Goal: Task Accomplishment & Management: Manage account settings

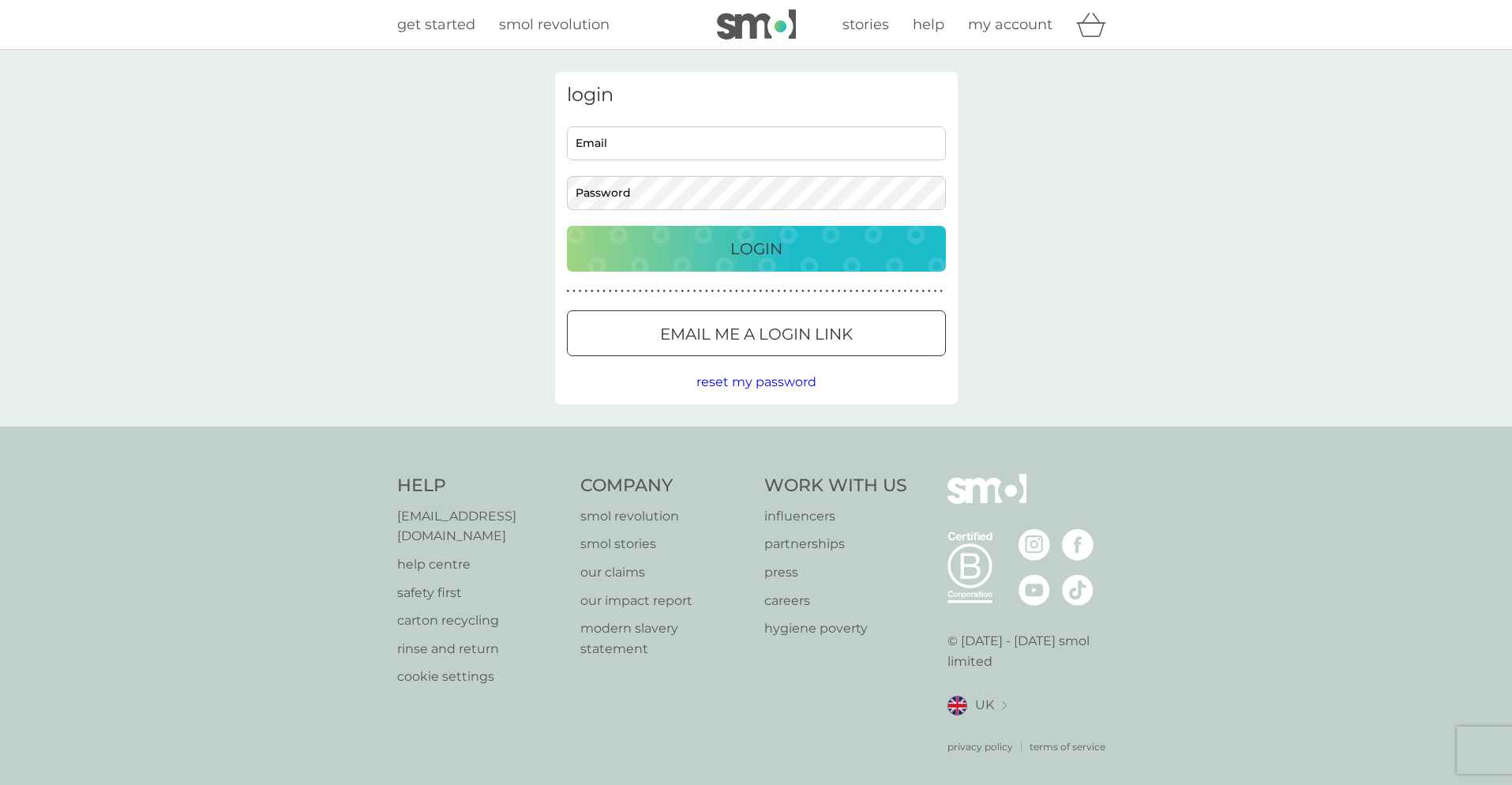
click at [680, 146] on input "Email" at bounding box center [756, 143] width 379 height 34
type input "john_mcquillan@hotmail.com"
click at [732, 253] on p "Login" at bounding box center [756, 248] width 53 height 25
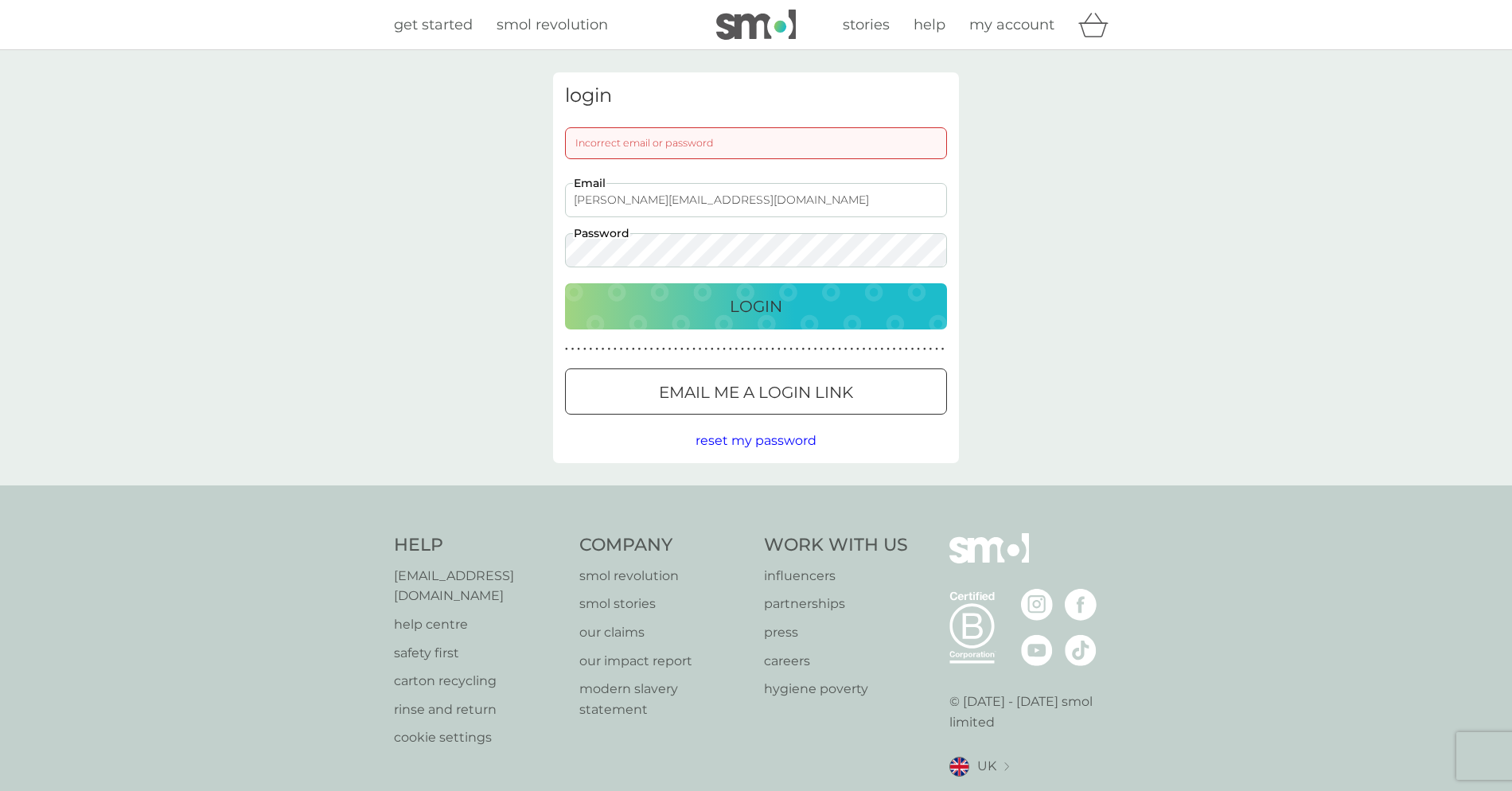
click at [752, 311] on p "Login" at bounding box center [756, 306] width 53 height 25
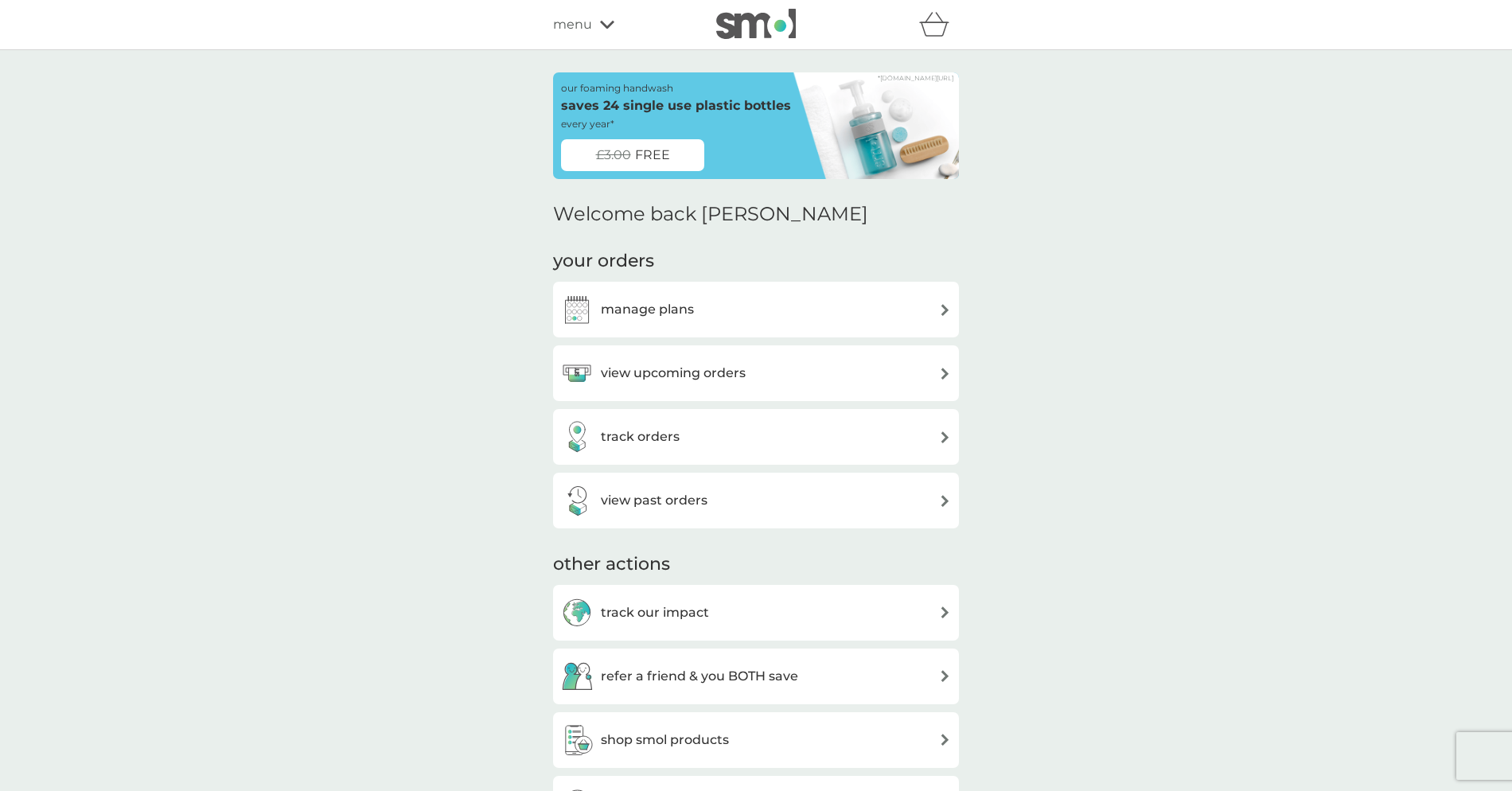
scroll to position [297, 0]
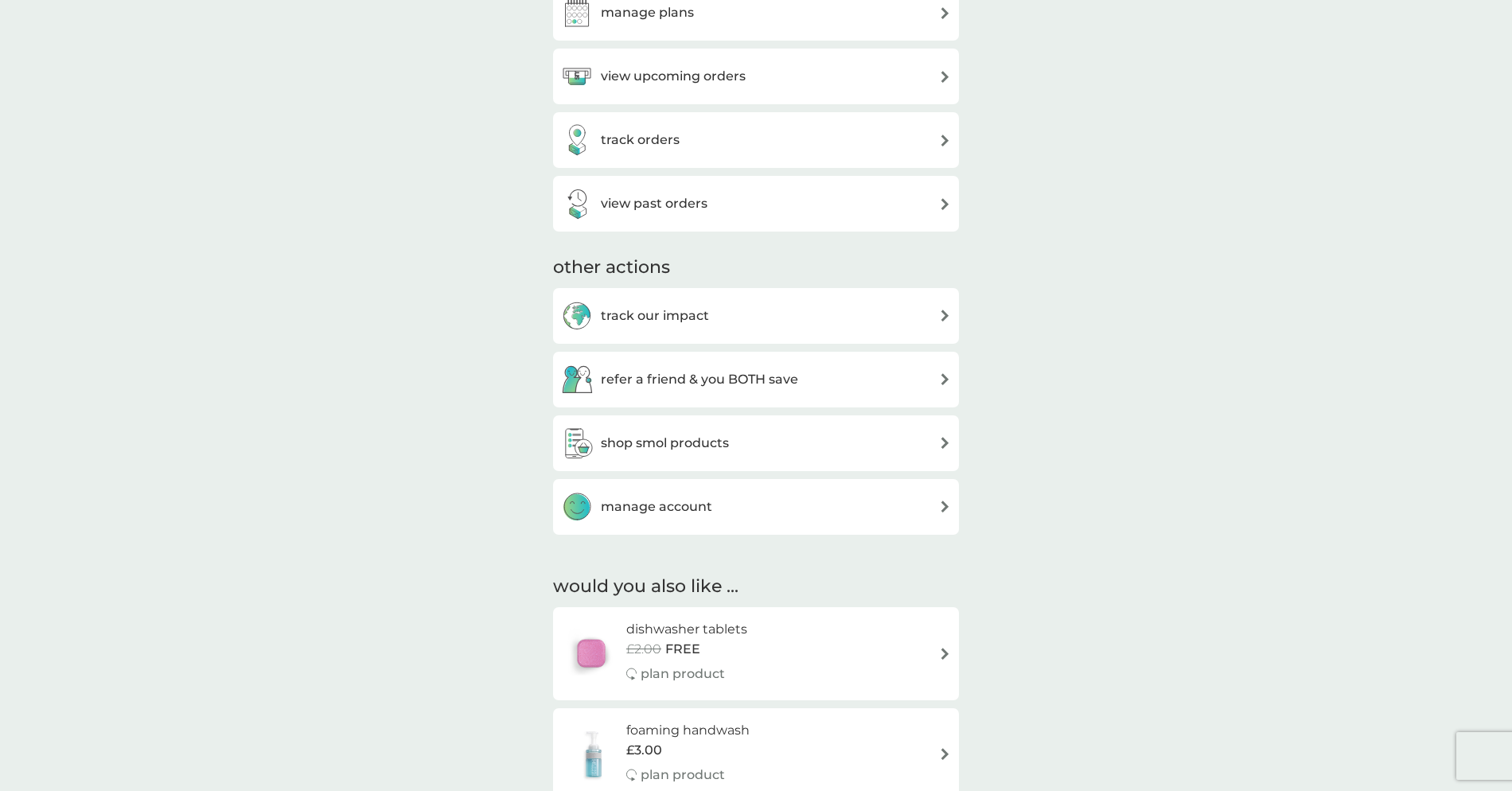
click at [942, 502] on img at bounding box center [945, 506] width 12 height 12
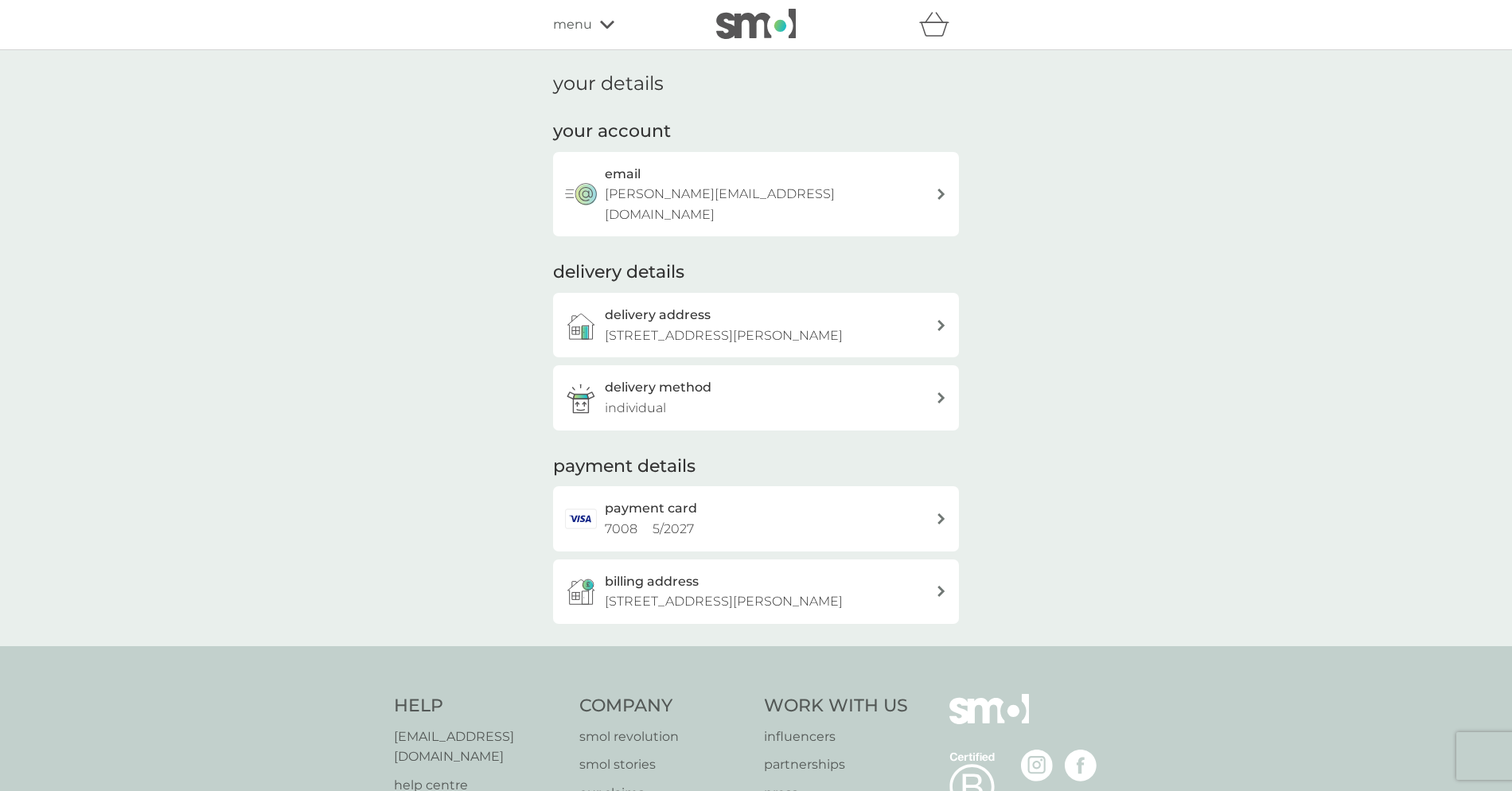
click at [588, 24] on span "menu" at bounding box center [572, 24] width 39 height 21
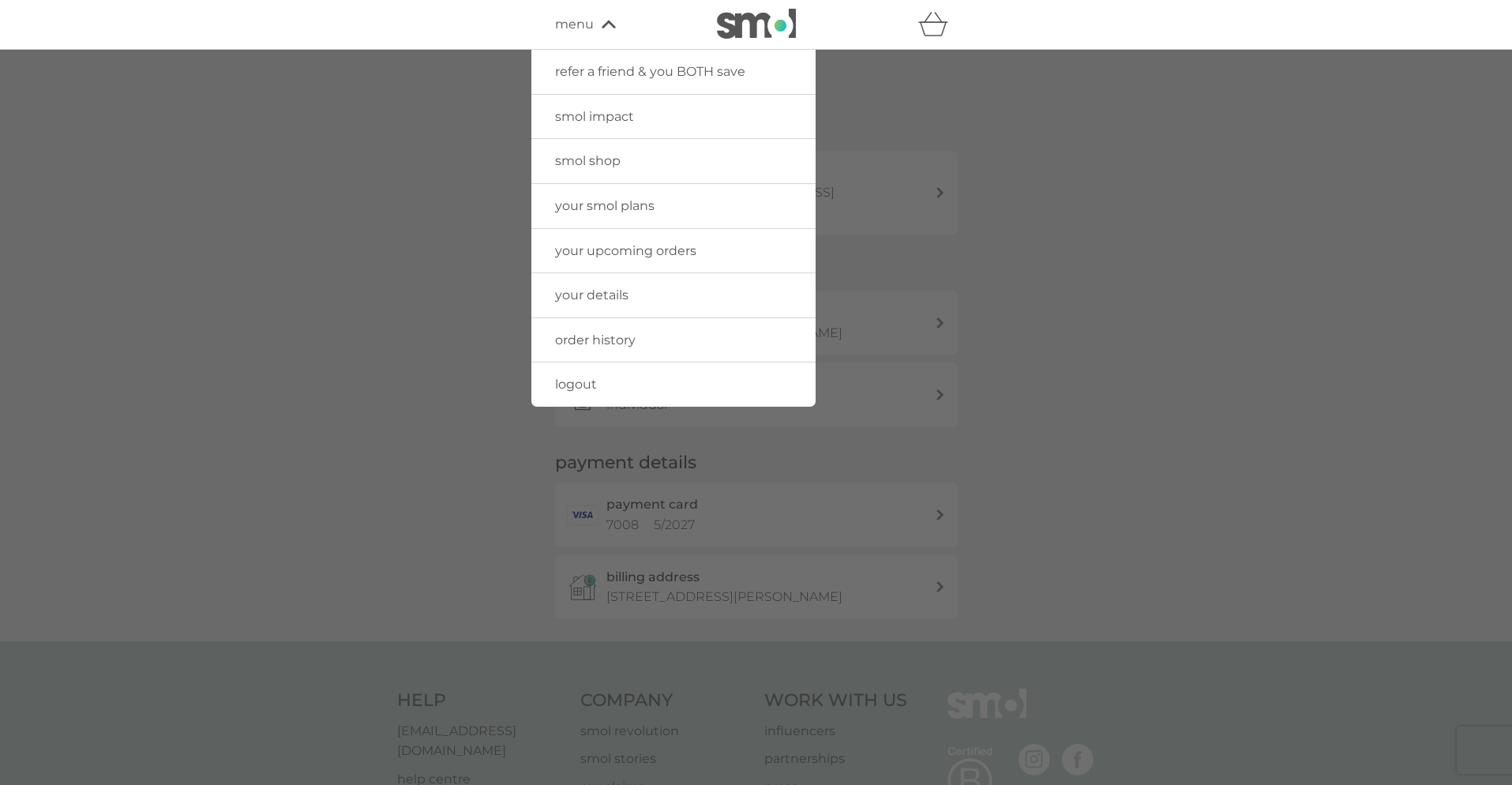
click at [1033, 136] on div at bounding box center [756, 442] width 1512 height 785
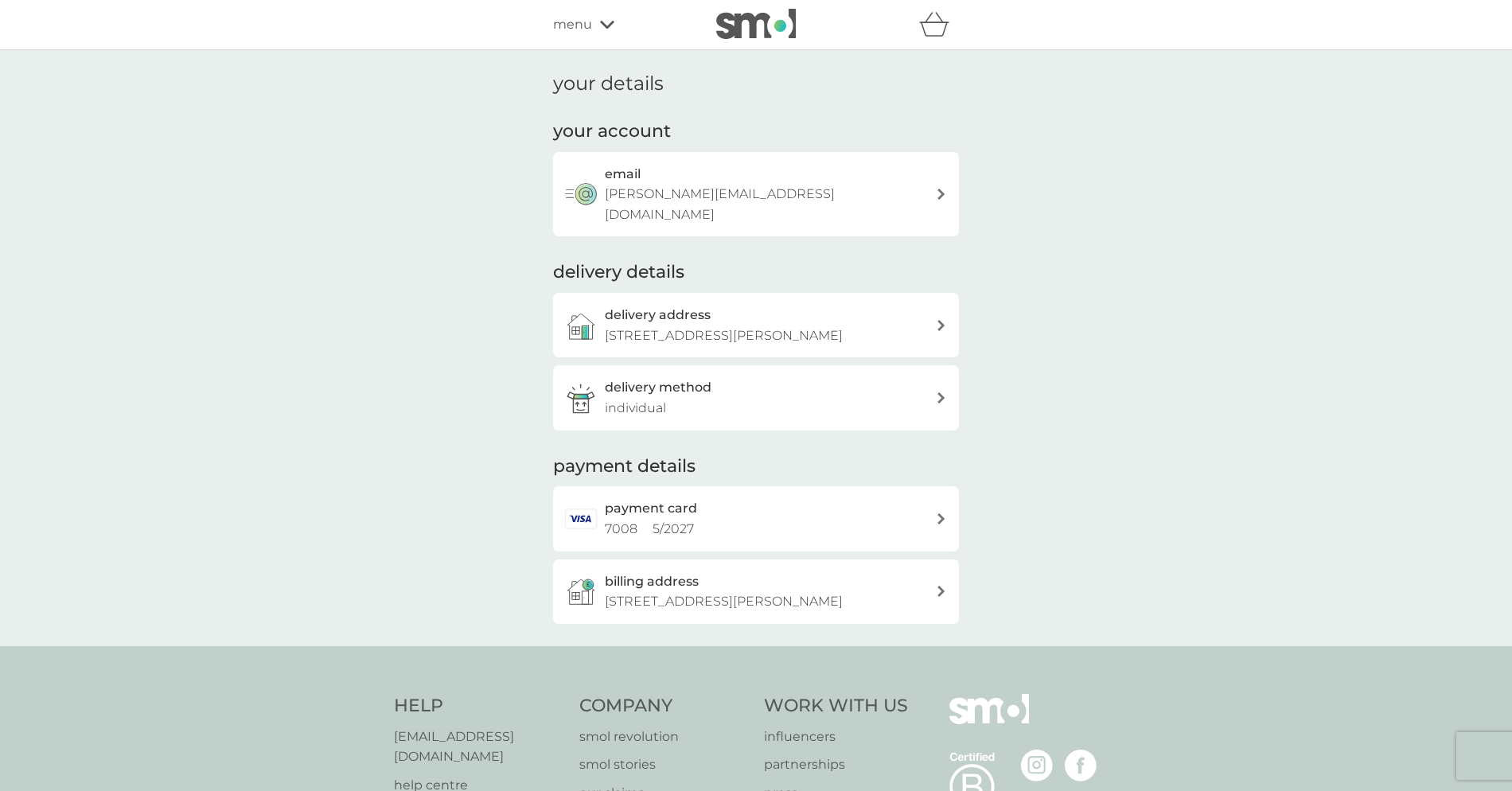
click at [609, 25] on icon at bounding box center [607, 25] width 14 height 10
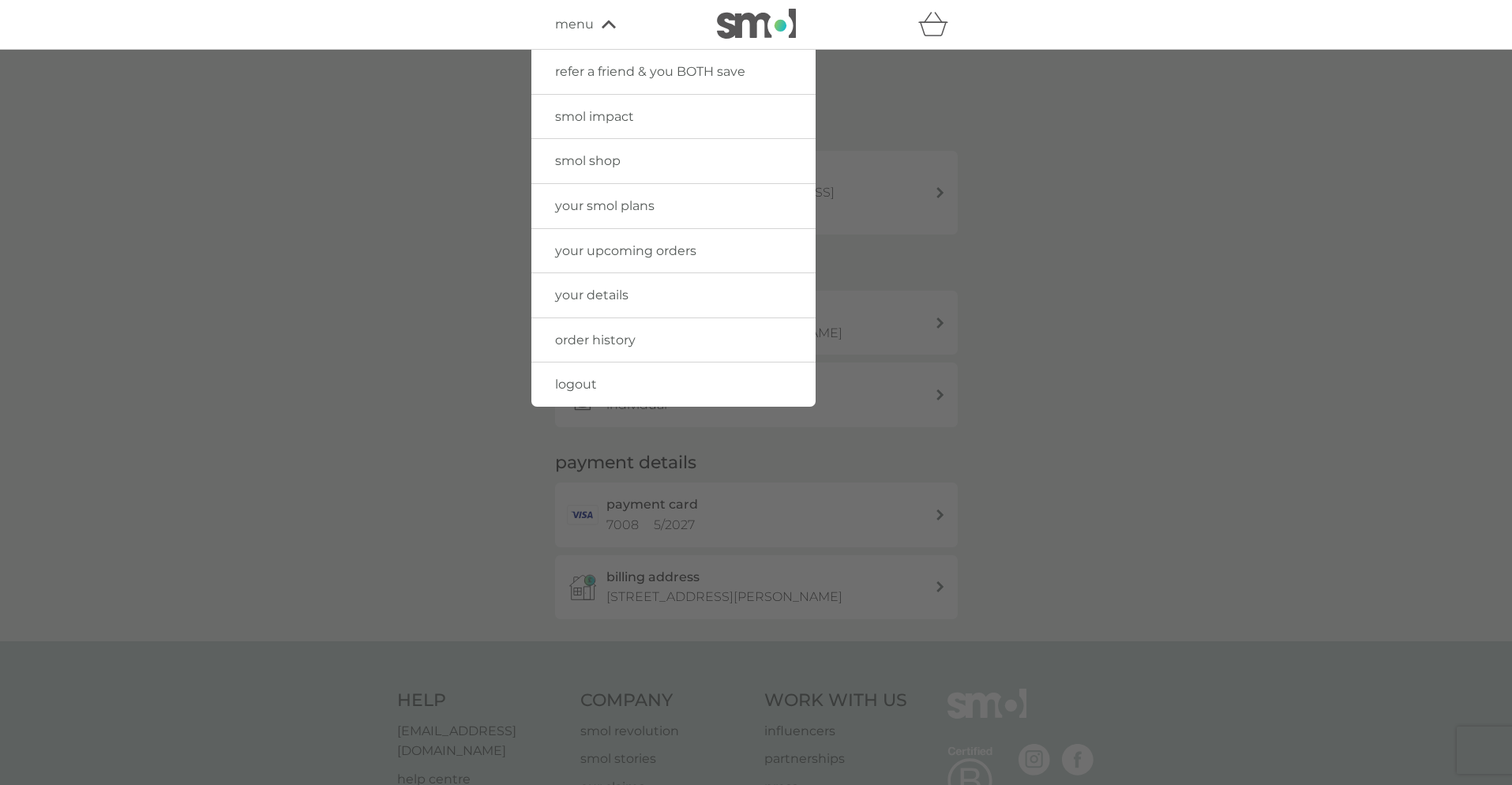
click at [640, 248] on span "your upcoming orders" at bounding box center [626, 250] width 142 height 15
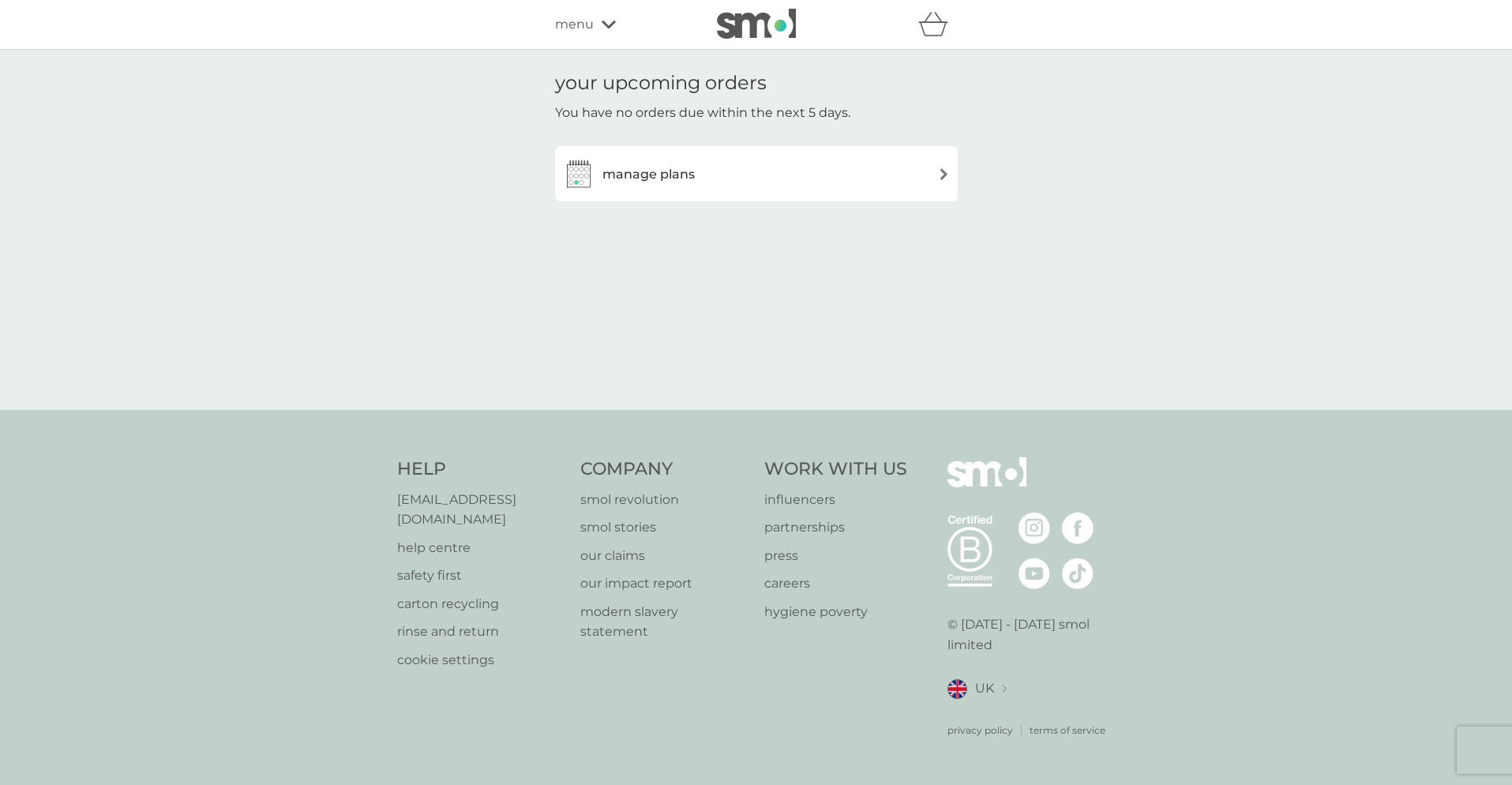
click at [943, 172] on img at bounding box center [944, 174] width 12 height 12
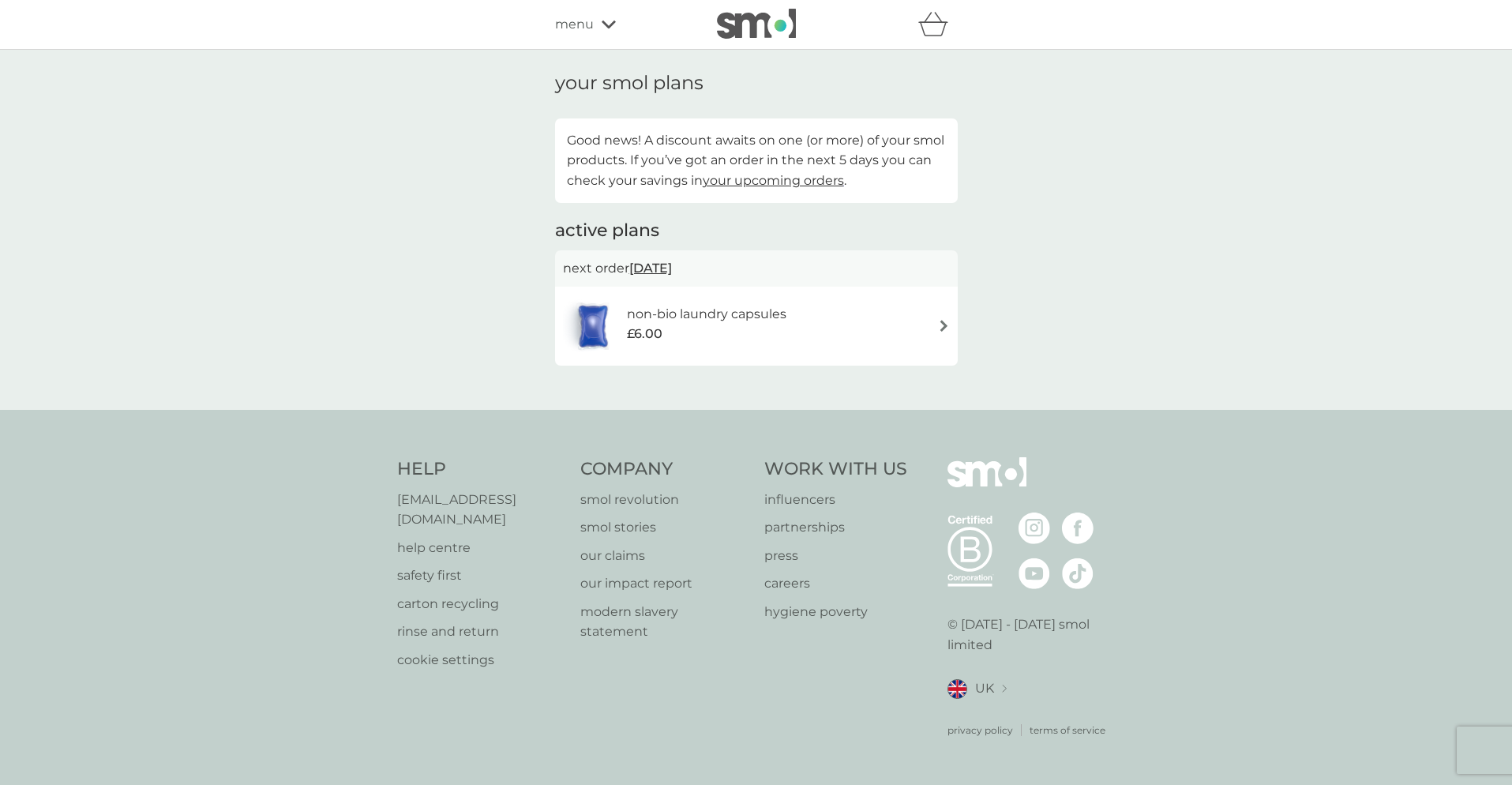
click at [667, 262] on span "31 Oct 2025" at bounding box center [650, 268] width 43 height 31
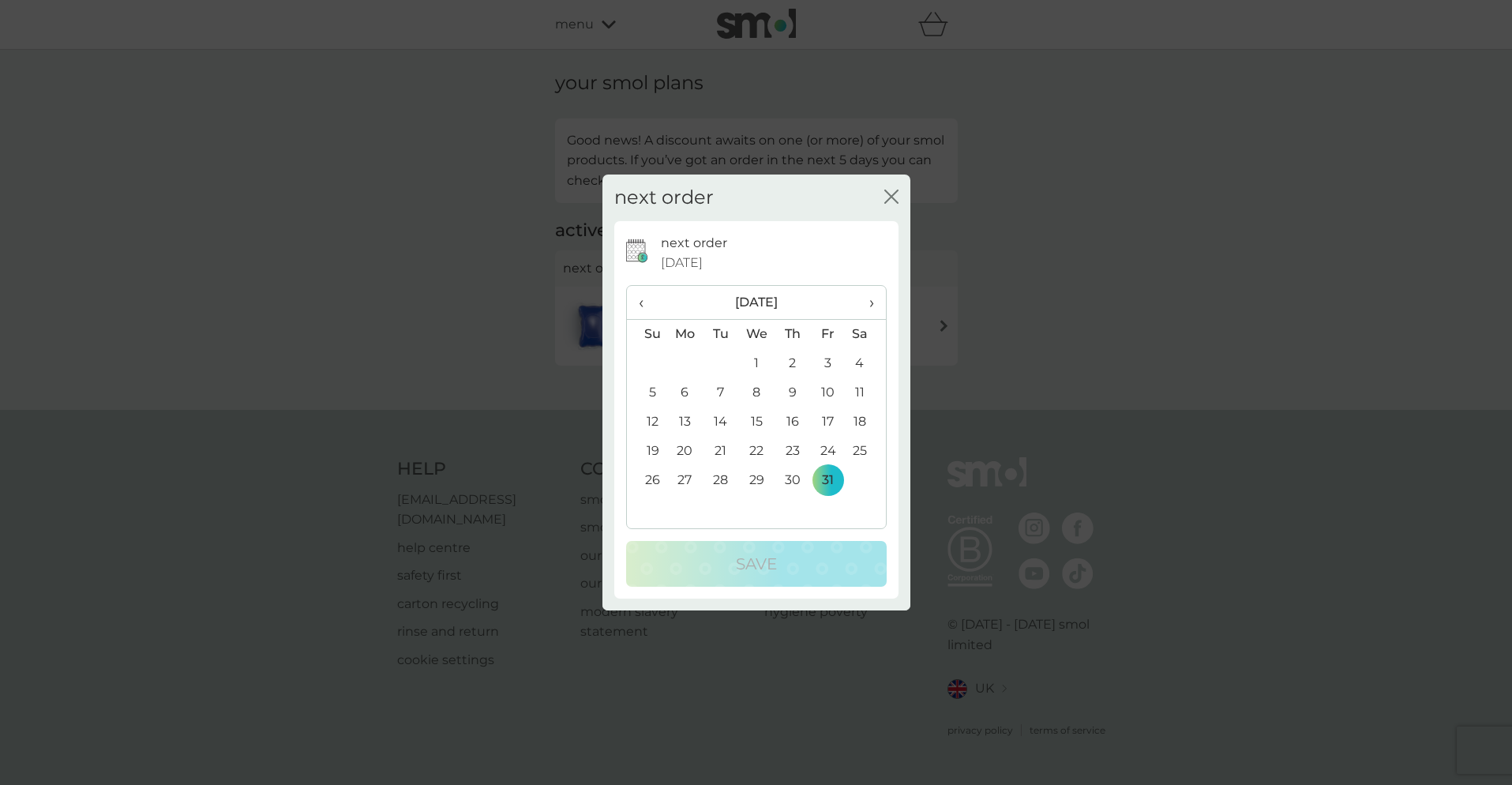
click at [871, 304] on span "›" at bounding box center [866, 301] width 16 height 33
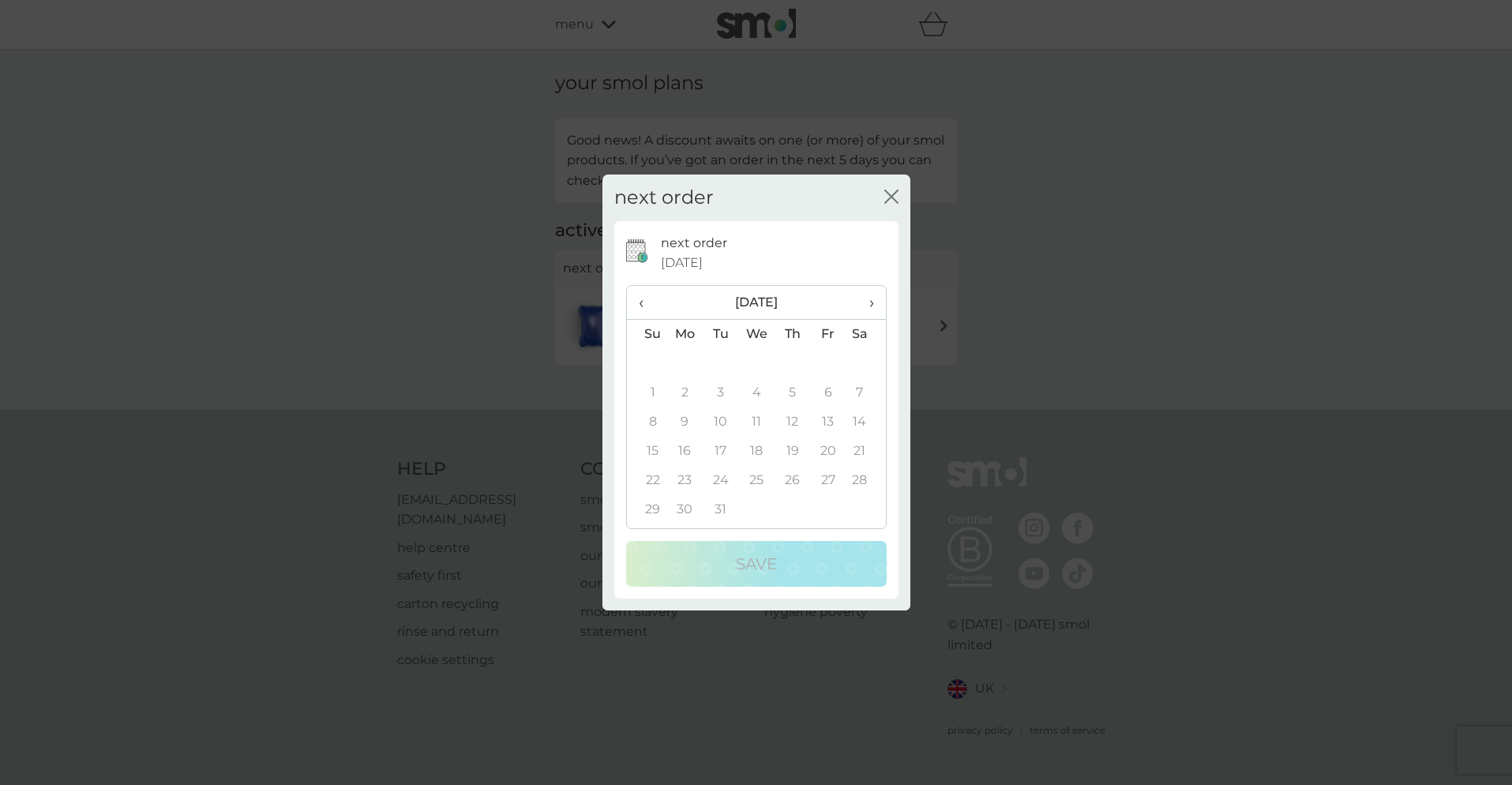
click at [871, 304] on span "›" at bounding box center [866, 301] width 16 height 33
click at [889, 198] on icon "close" at bounding box center [888, 196] width 6 height 13
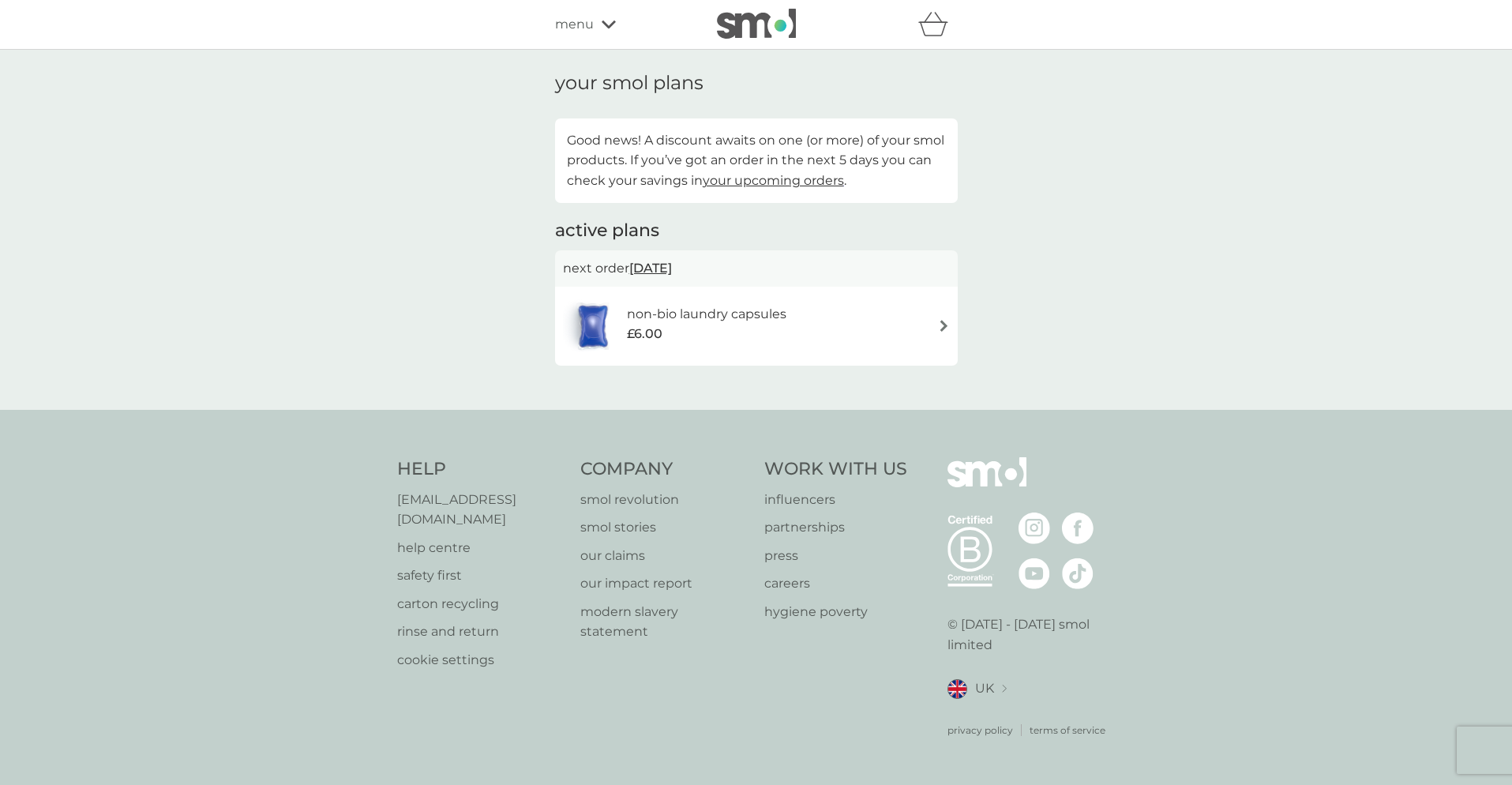
click at [660, 265] on span "31 Oct 2025" at bounding box center [650, 268] width 43 height 31
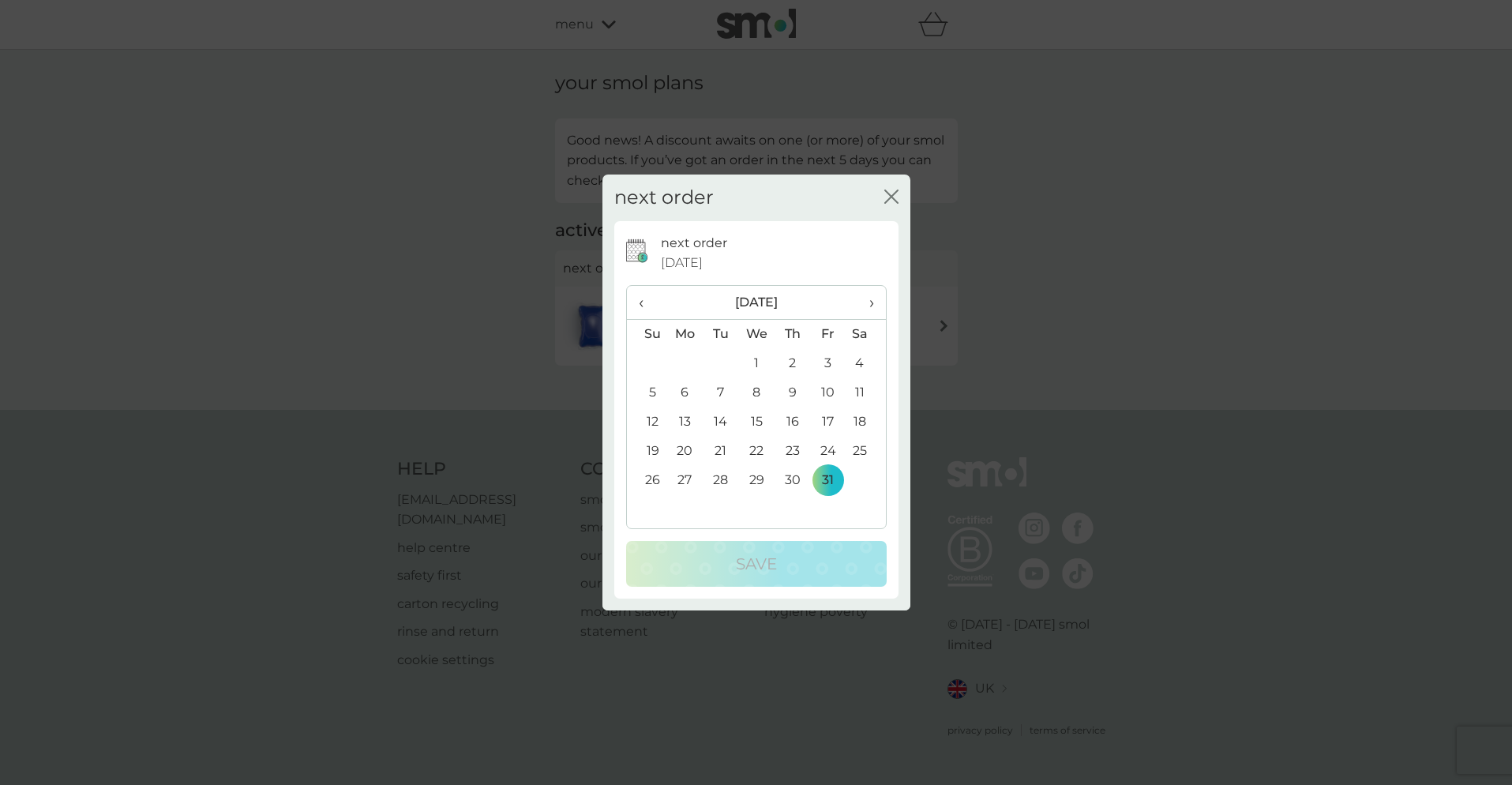
click at [871, 296] on span "›" at bounding box center [866, 301] width 16 height 33
click at [653, 504] on td "30" at bounding box center [646, 508] width 41 height 29
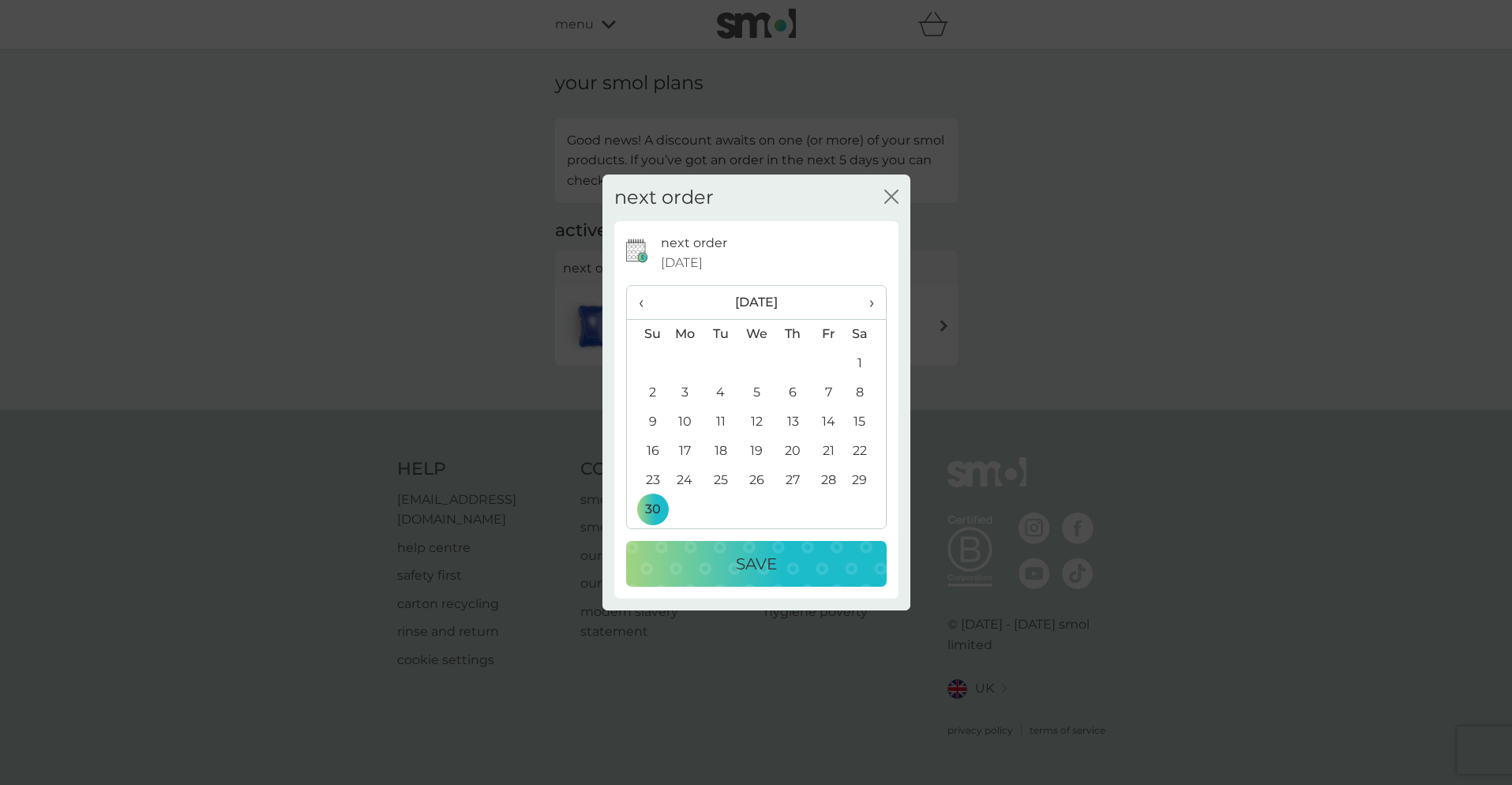
click at [652, 509] on td "30" at bounding box center [646, 508] width 41 height 29
click at [891, 193] on icon "close" at bounding box center [891, 196] width 14 height 14
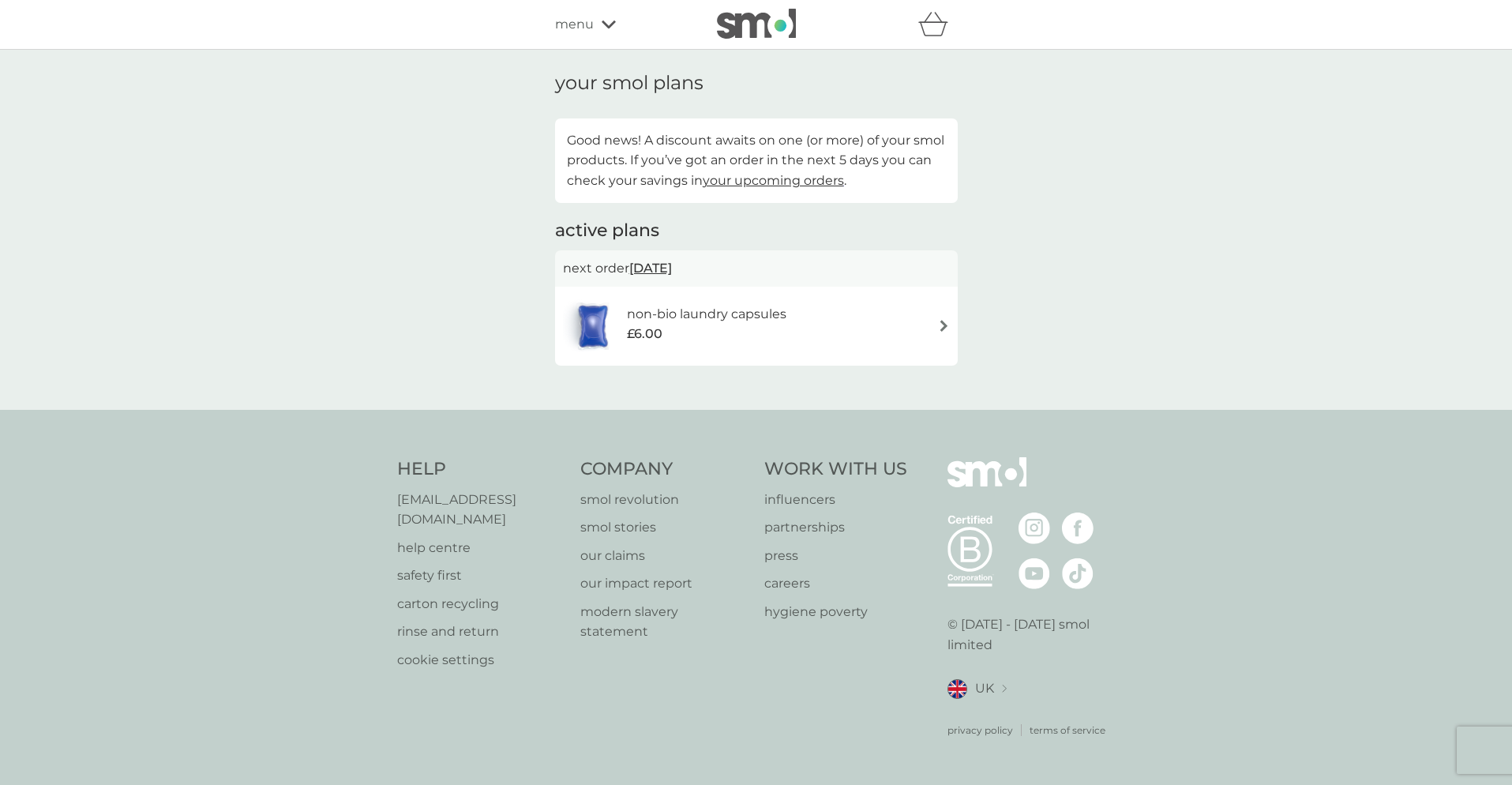
click at [672, 263] on span "31 Oct 2025" at bounding box center [650, 268] width 43 height 31
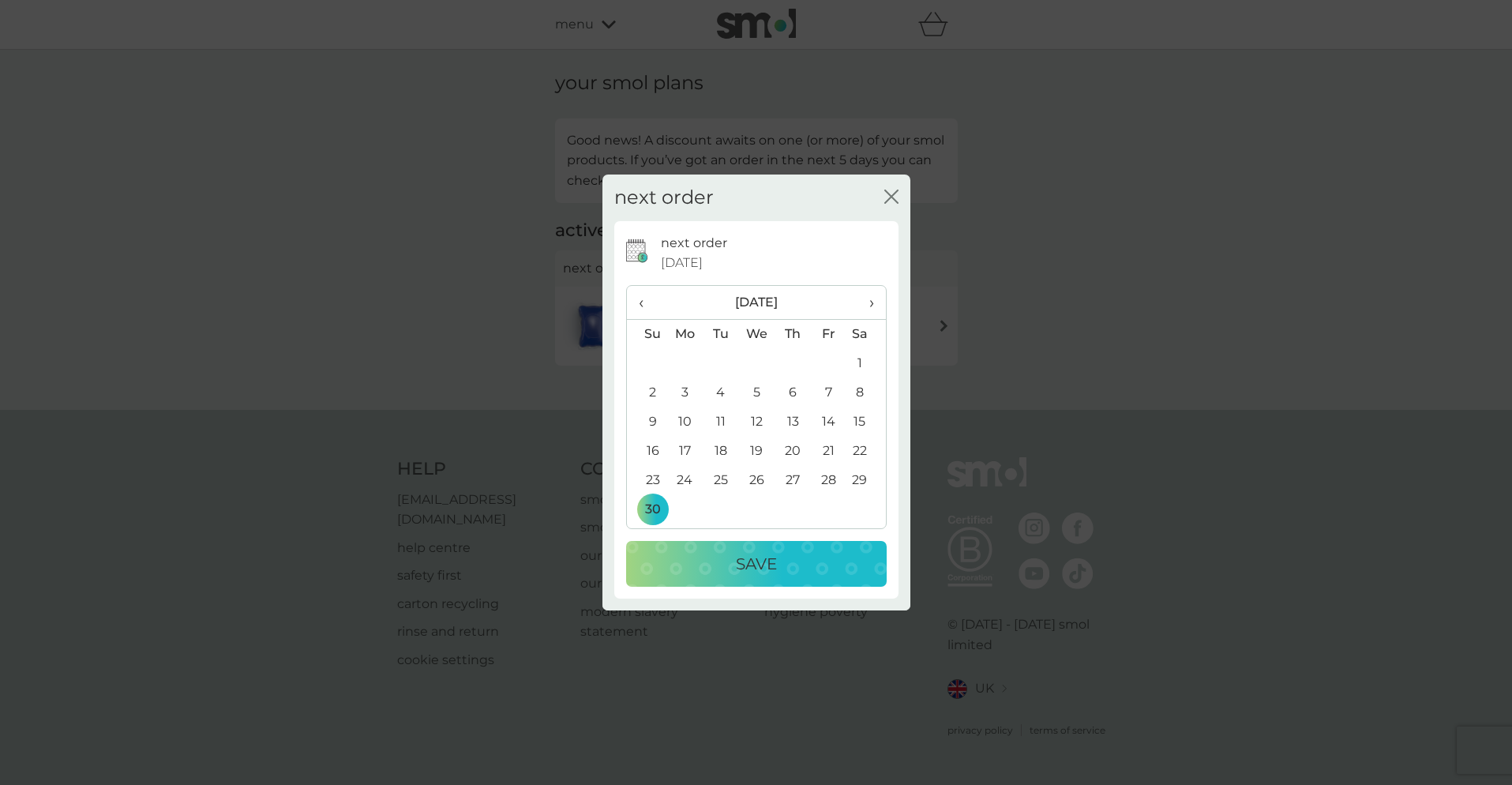
click at [870, 300] on span "›" at bounding box center [866, 301] width 16 height 33
click at [684, 388] on td "5" at bounding box center [685, 392] width 37 height 29
click at [752, 568] on p "Save" at bounding box center [756, 563] width 41 height 25
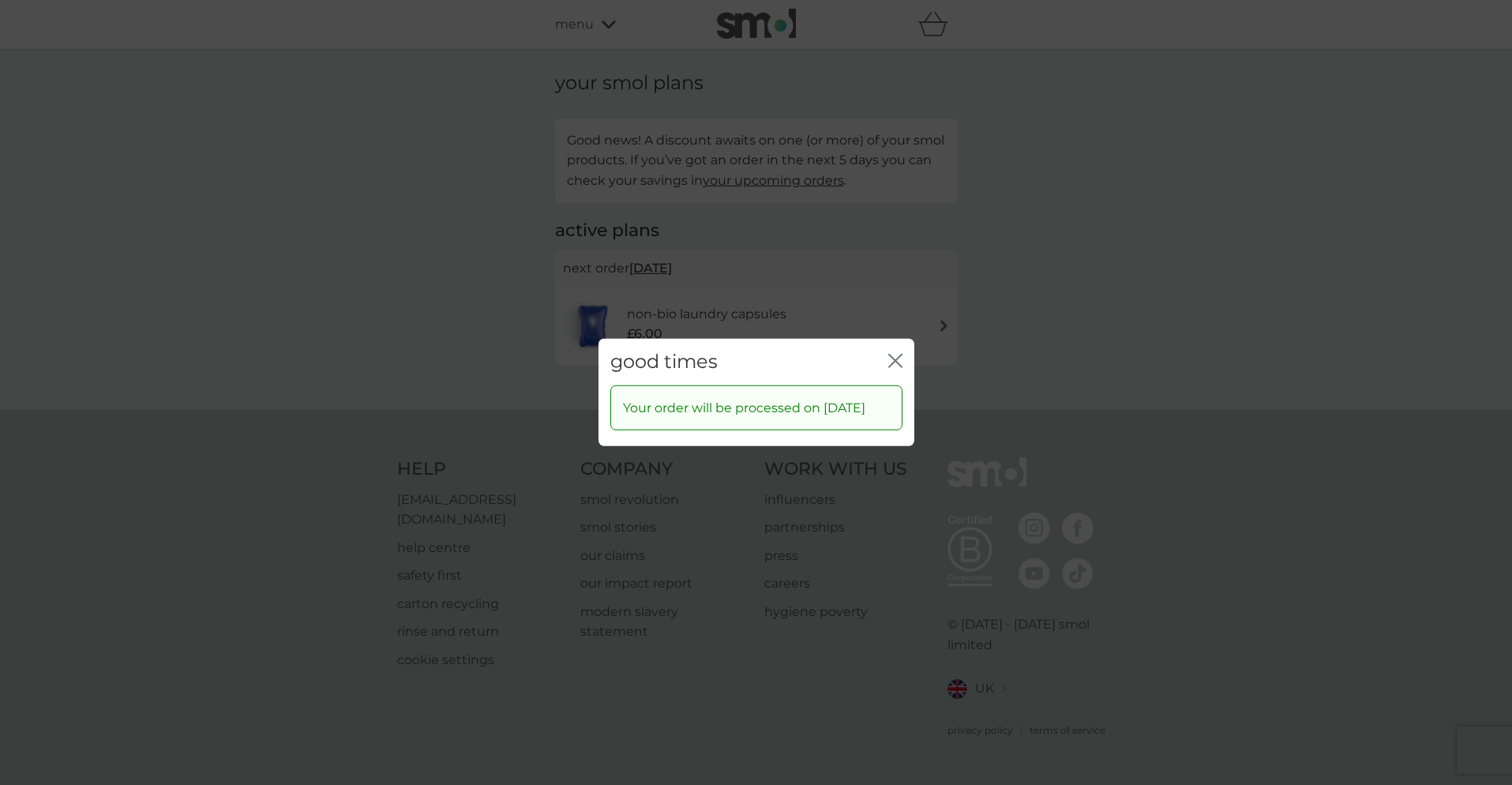
click at [892, 355] on icon "close" at bounding box center [892, 361] width 6 height 13
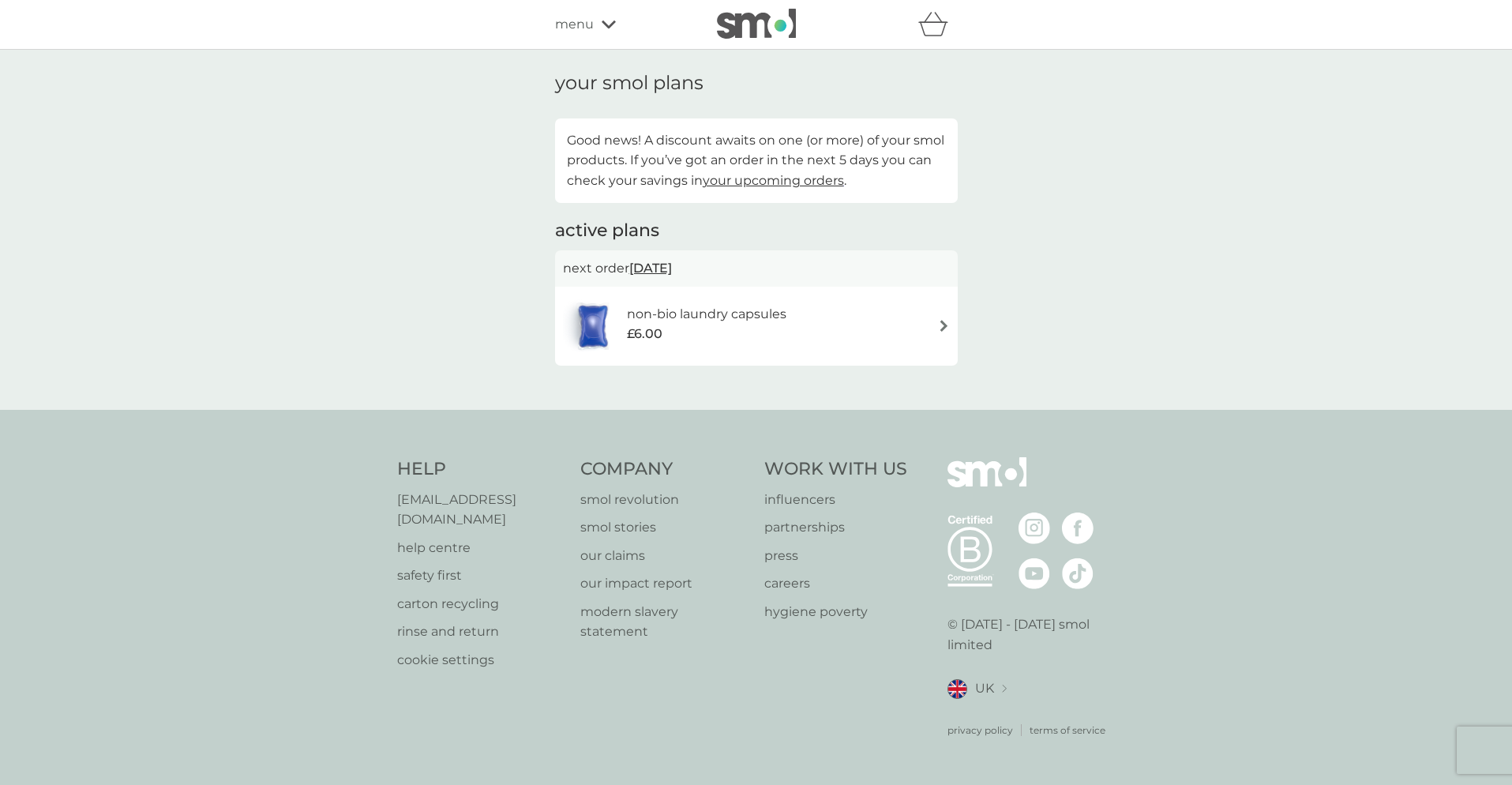
click at [610, 24] on icon at bounding box center [609, 25] width 14 height 10
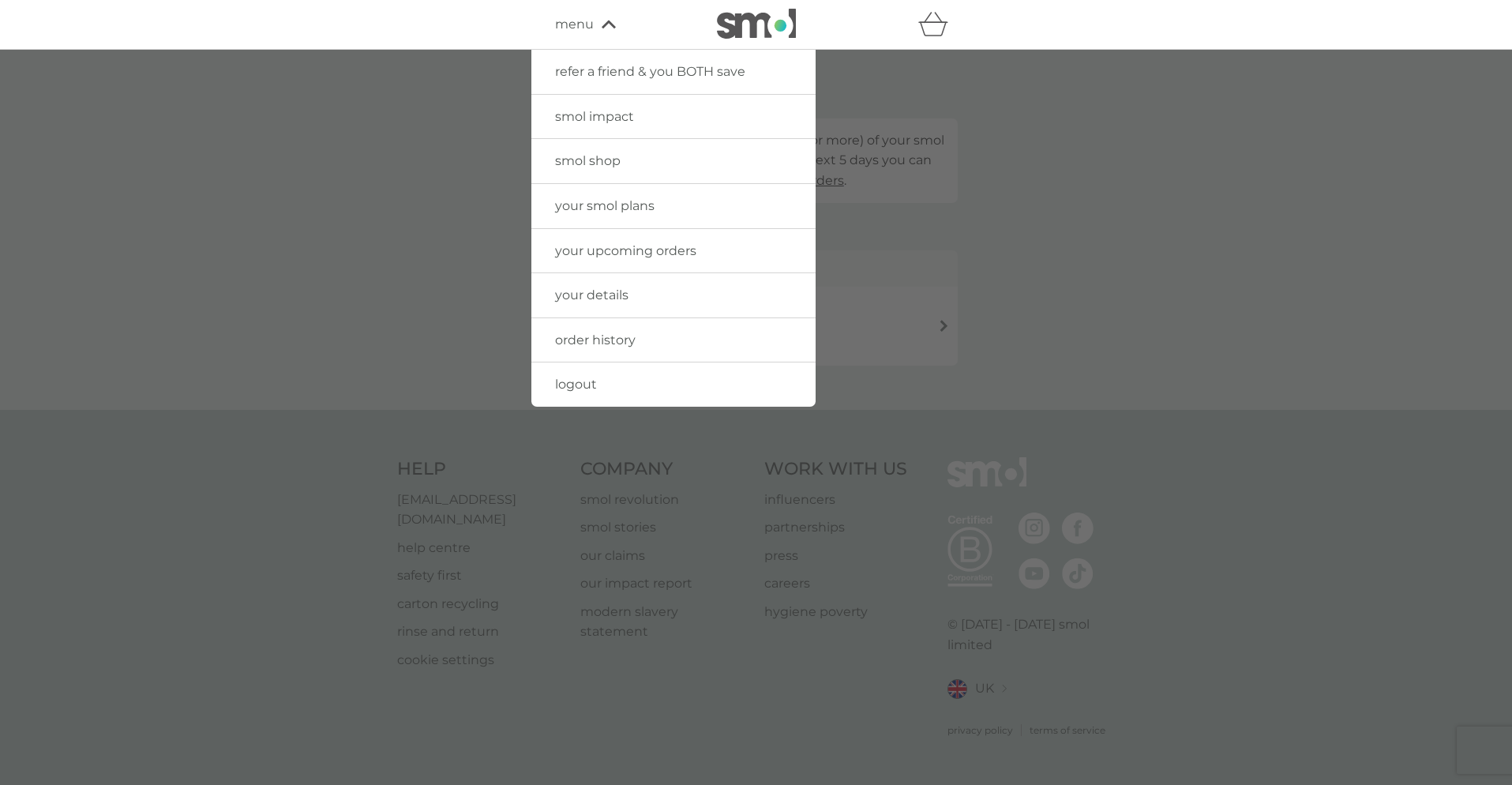
click at [584, 289] on span "your details" at bounding box center [592, 294] width 73 height 15
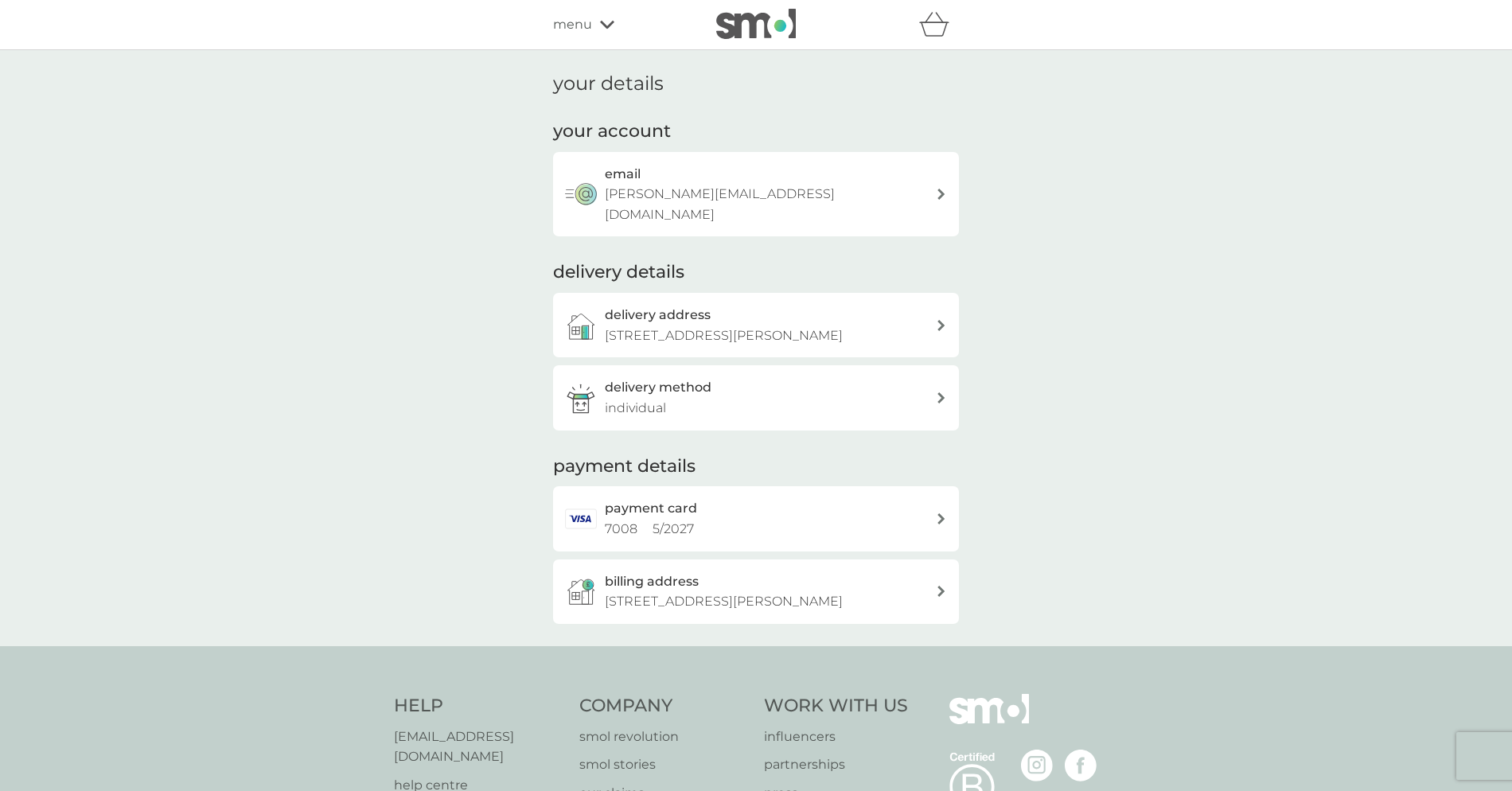
click at [941, 393] on icon at bounding box center [940, 397] width 7 height 11
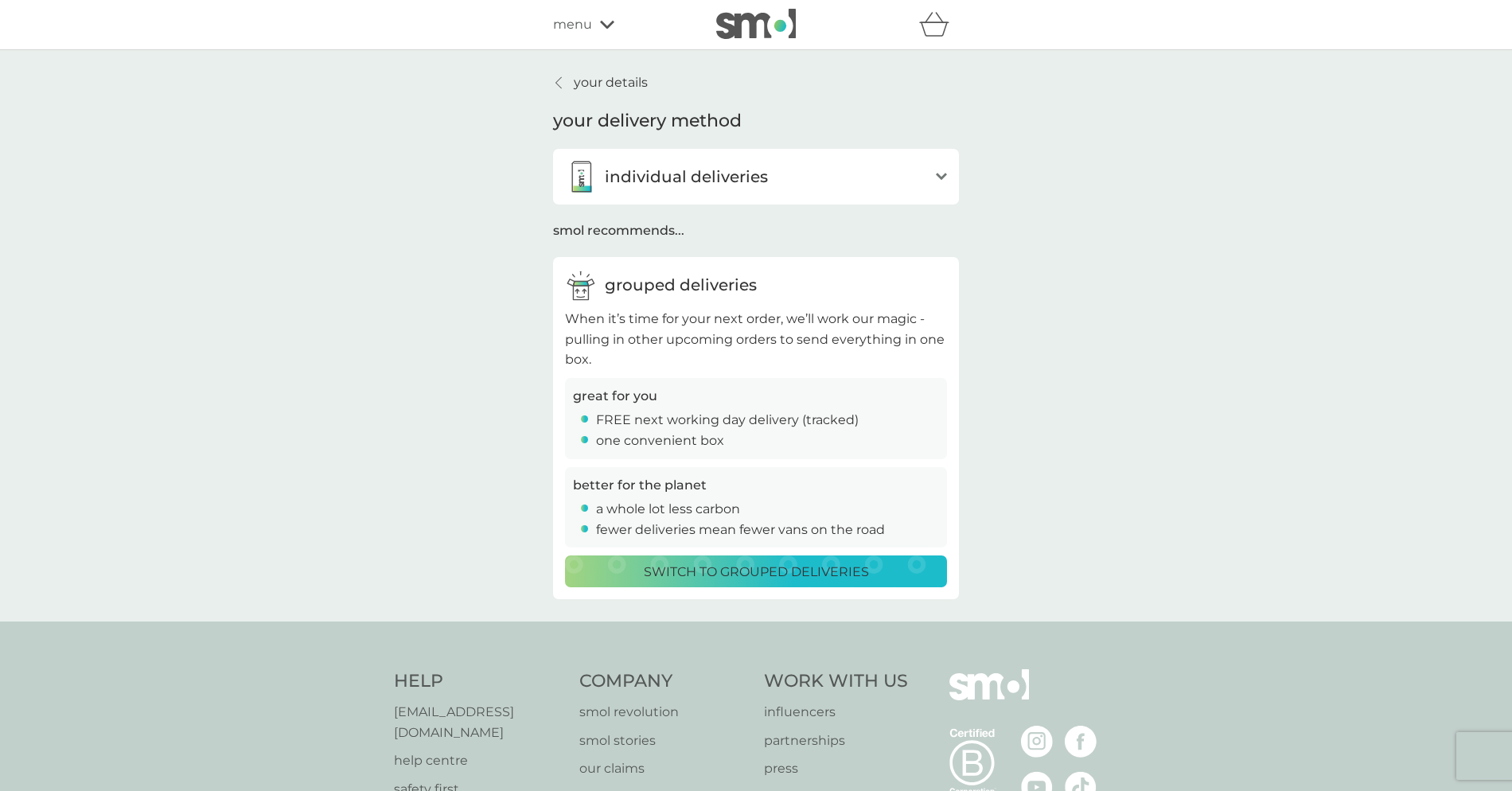
click at [1017, 320] on div "your details your delivery method individual deliveries open Whenever you’re du…" at bounding box center [756, 336] width 1512 height 571
click at [386, 501] on div "your details your delivery method individual deliveries open Whenever you’re du…" at bounding box center [756, 336] width 1512 height 571
click at [609, 25] on icon at bounding box center [607, 25] width 14 height 8
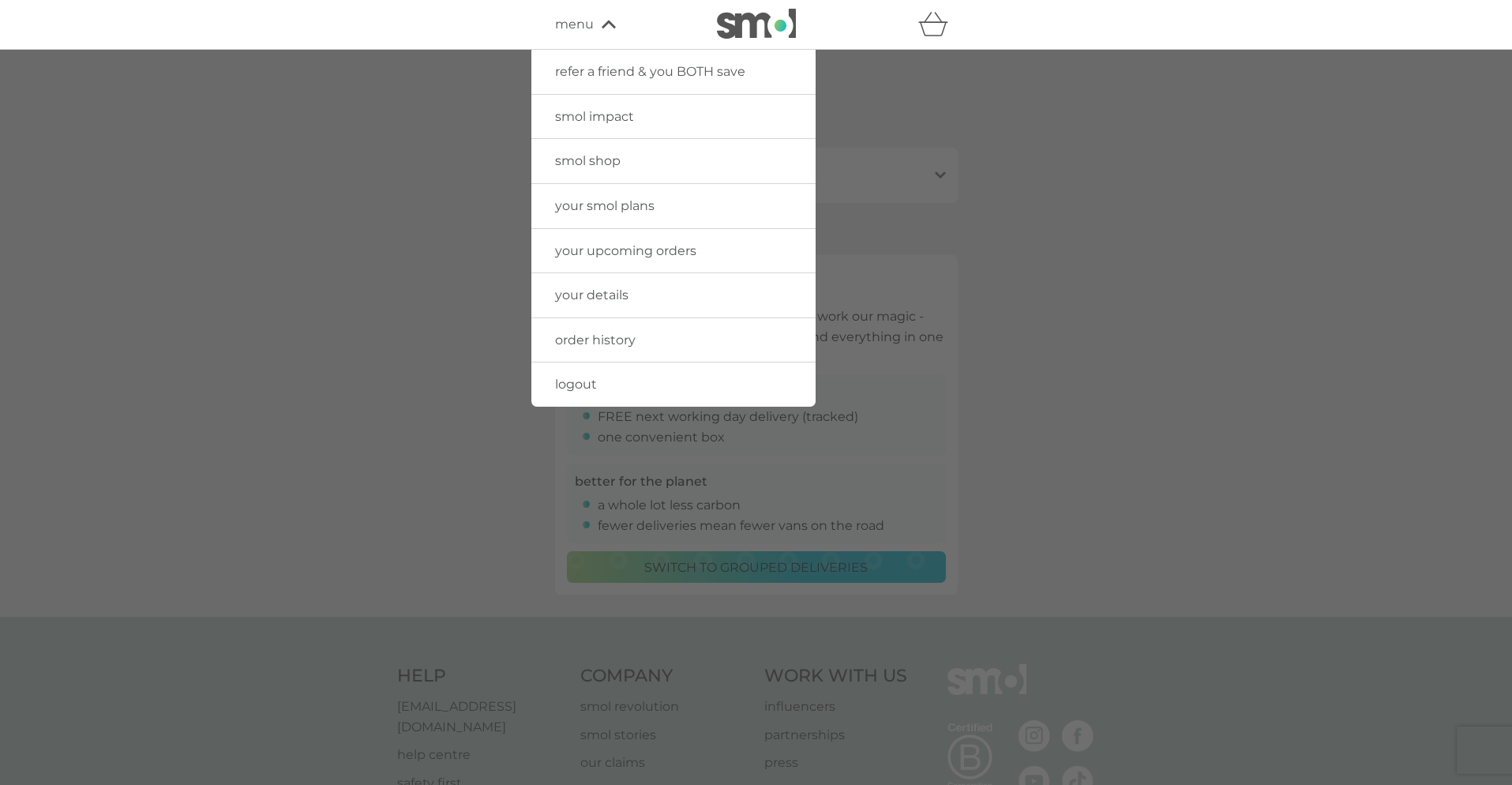
click at [606, 111] on span "smol impact" at bounding box center [595, 116] width 79 height 15
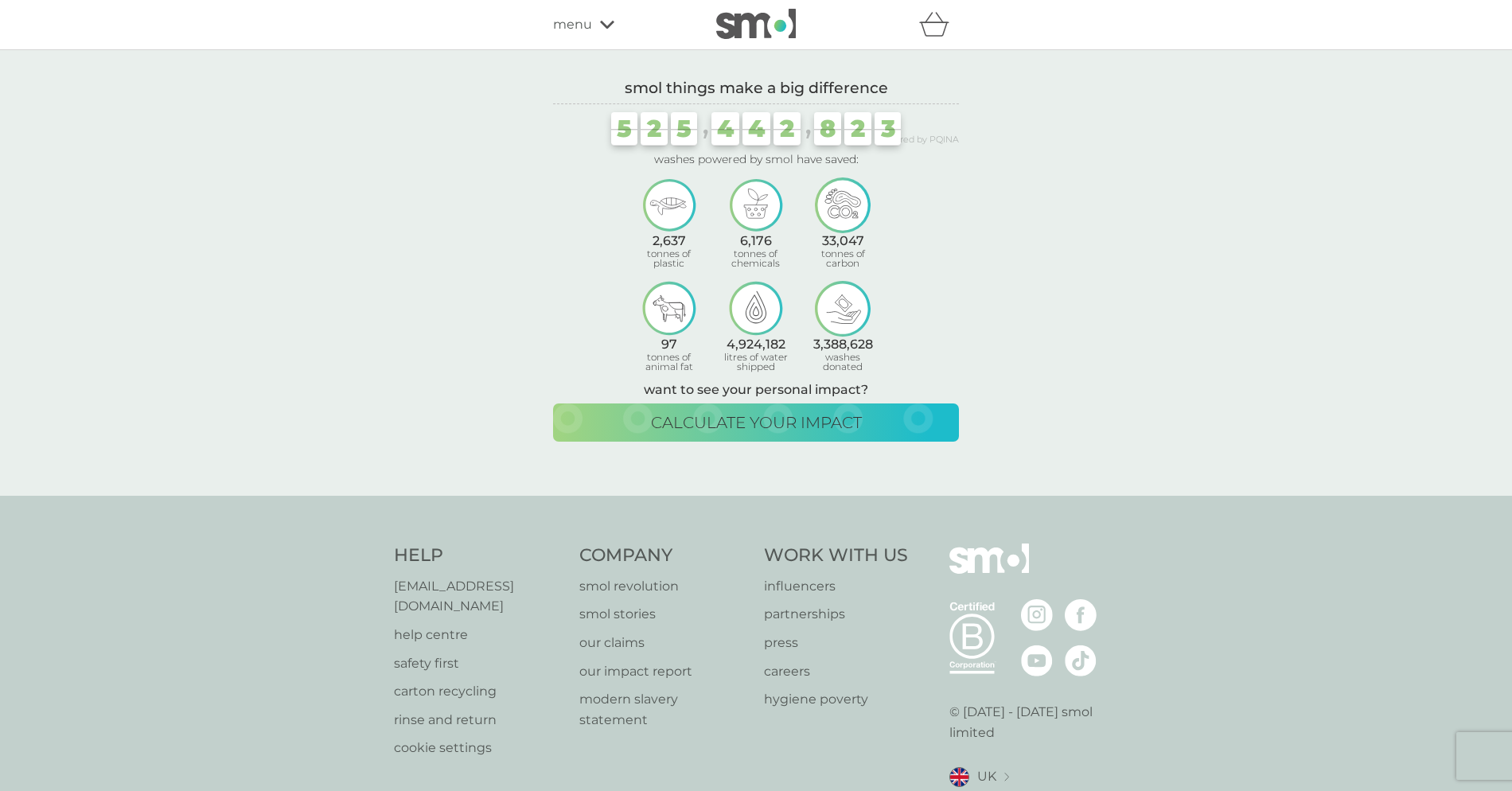
click at [604, 22] on icon at bounding box center [607, 25] width 14 height 10
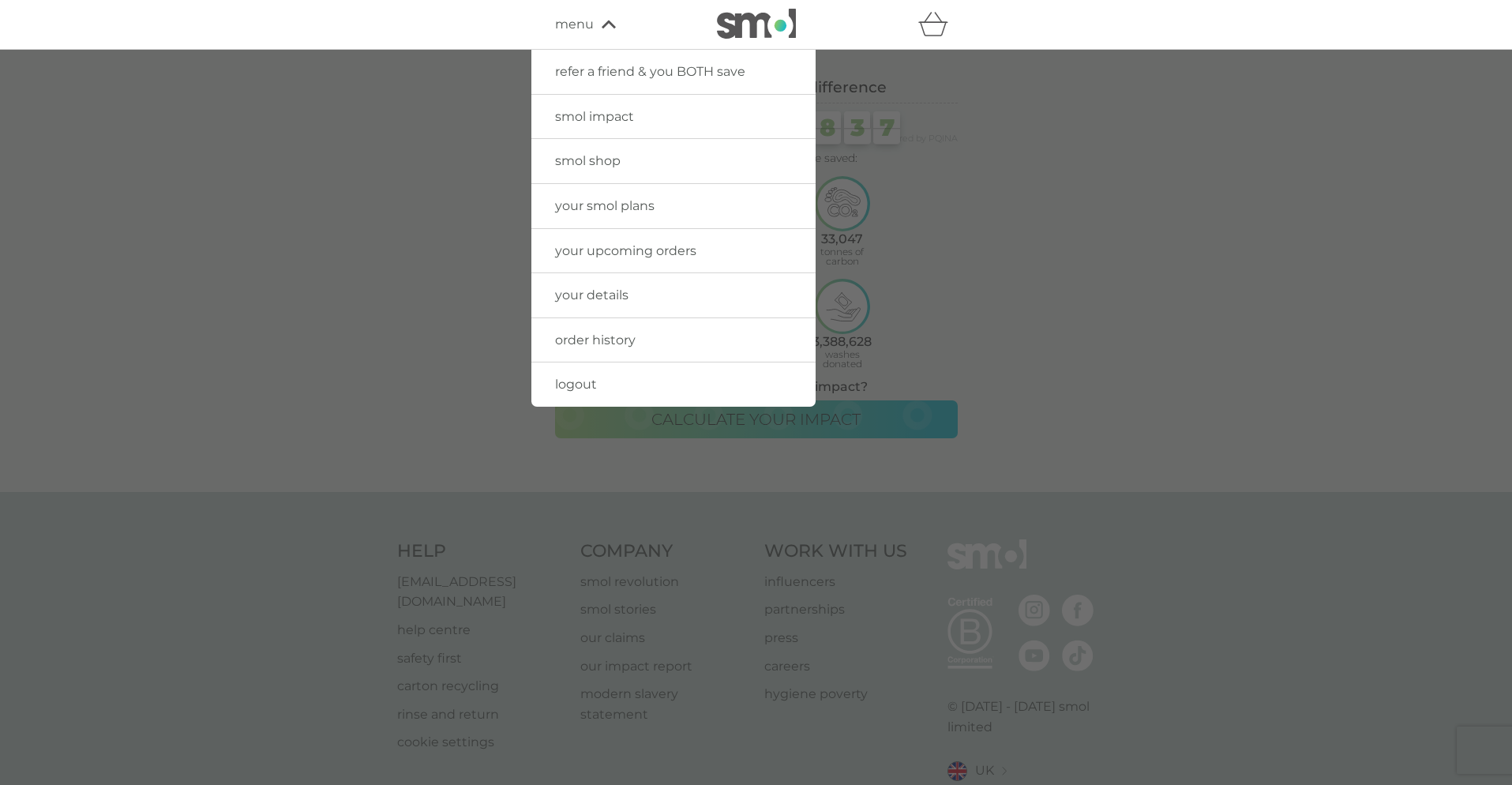
click at [622, 338] on span "order history" at bounding box center [595, 339] width 80 height 15
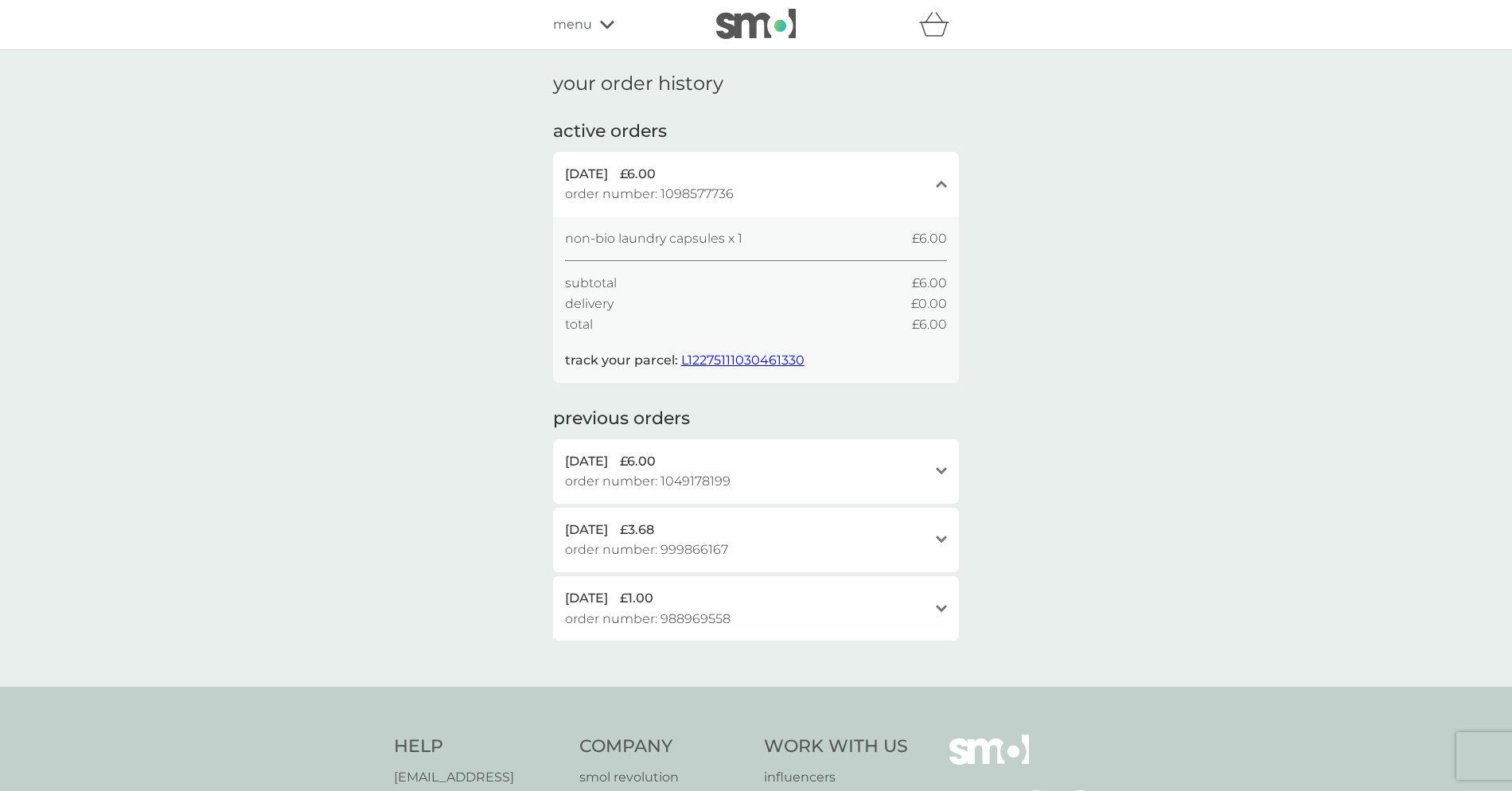
click at [608, 27] on icon at bounding box center [607, 25] width 14 height 8
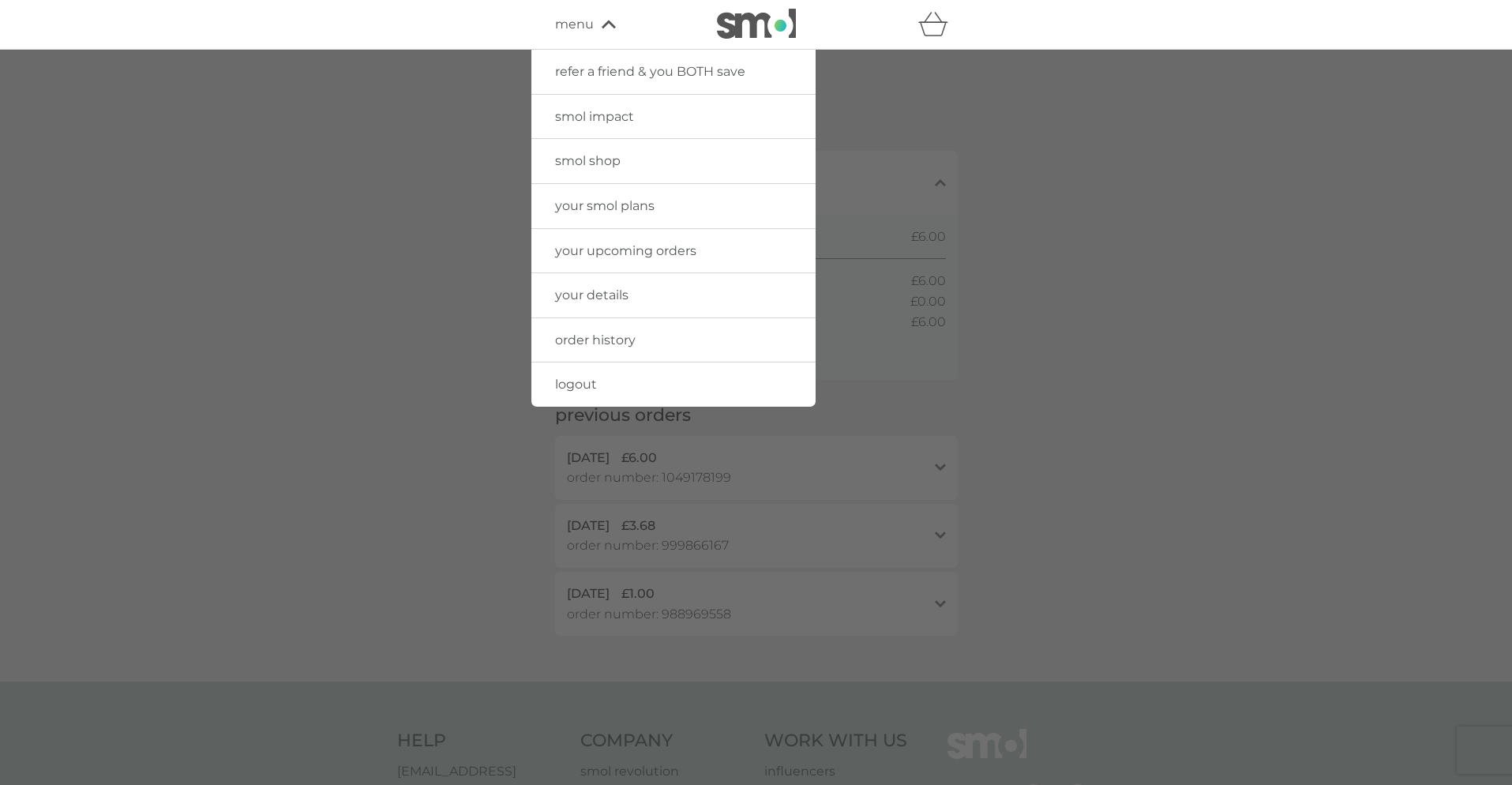
click at [587, 384] on span "logout" at bounding box center [576, 384] width 42 height 15
